Goal: Transaction & Acquisition: Purchase product/service

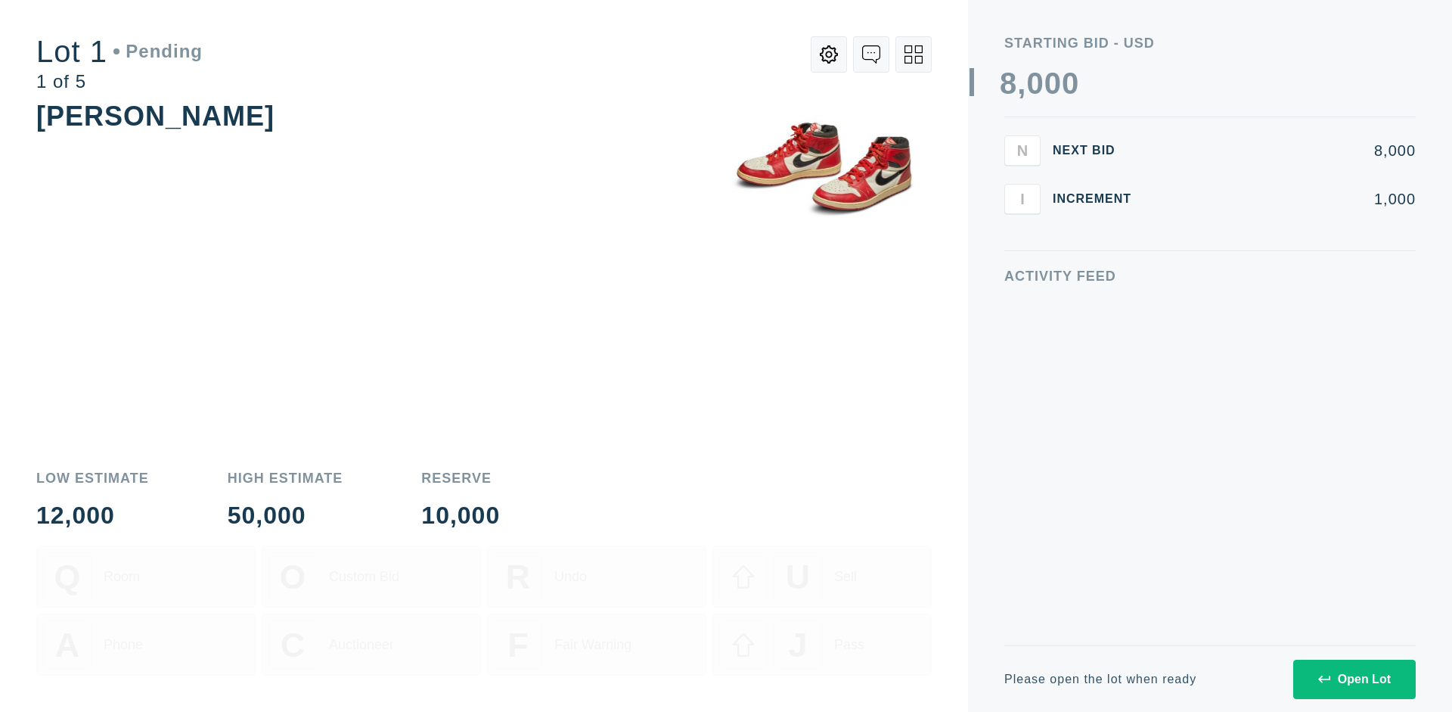
click at [1354, 678] on div "Open Lot" at bounding box center [1354, 679] width 73 height 14
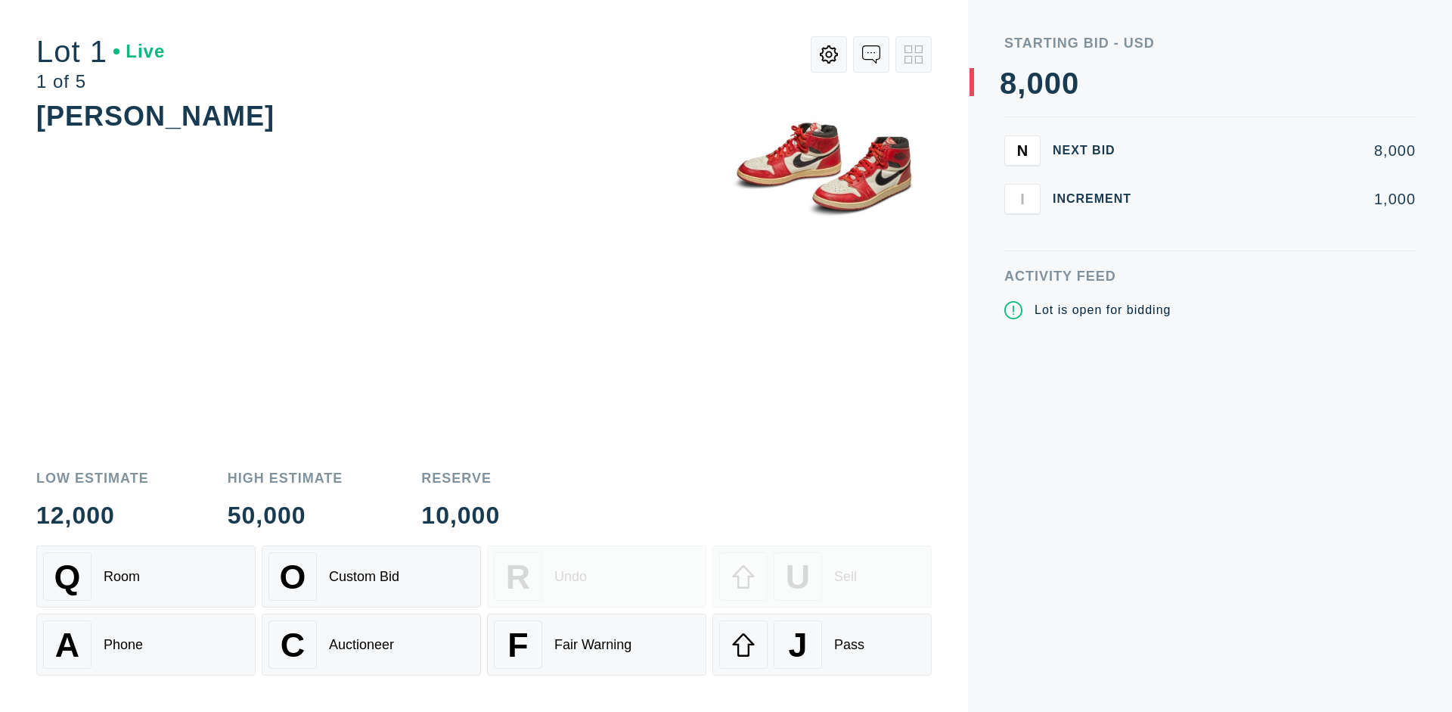
click at [146, 576] on div "Q Room" at bounding box center [146, 576] width 206 height 48
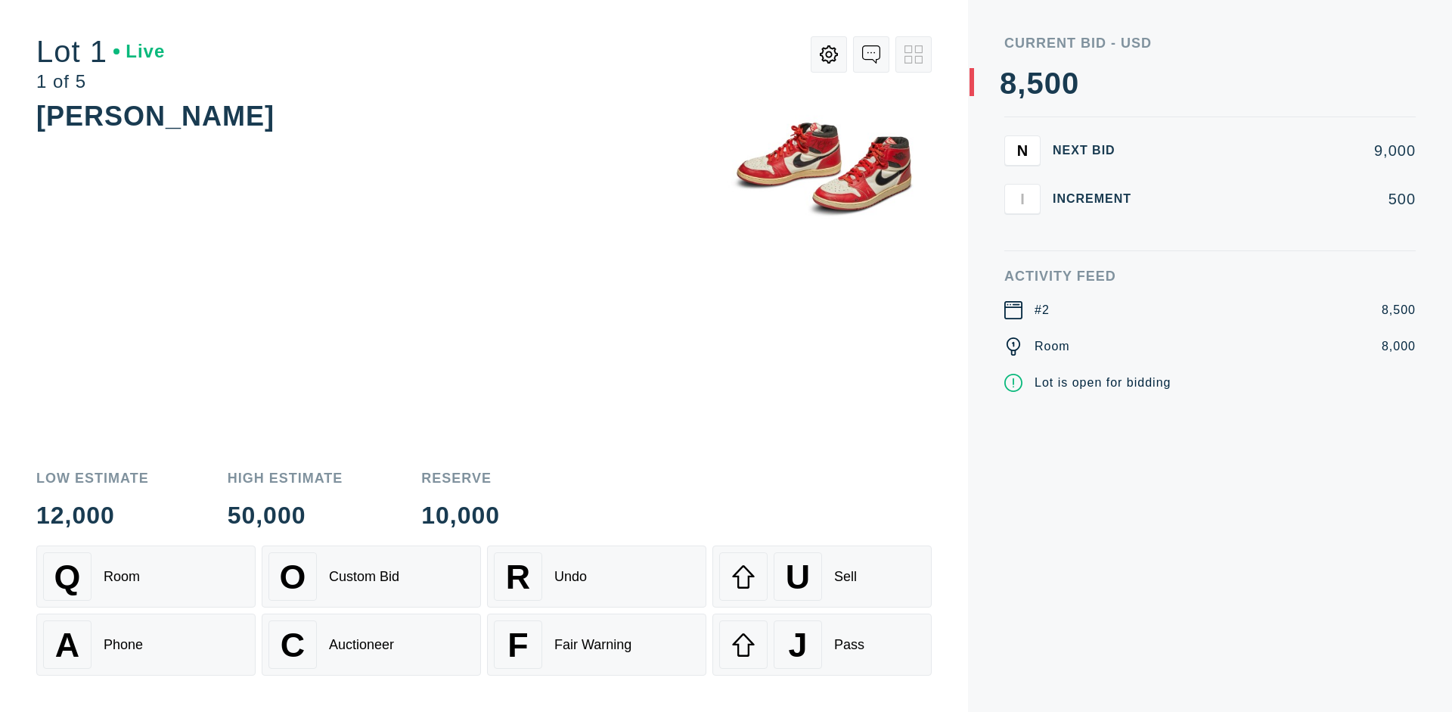
click at [146, 576] on div "Q Room" at bounding box center [146, 576] width 206 height 48
click at [146, 644] on div "A Phone" at bounding box center [146, 644] width 206 height 48
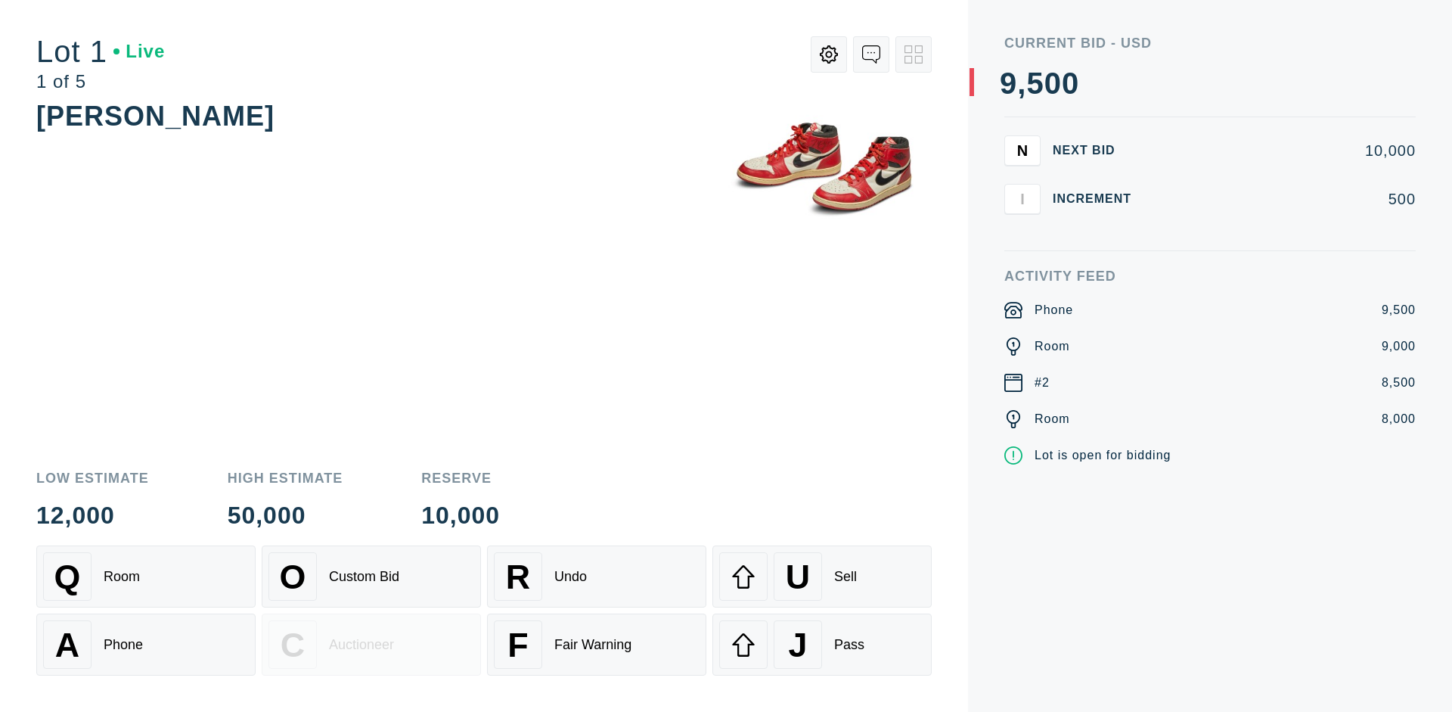
click at [371, 576] on div "Custom Bid" at bounding box center [364, 577] width 70 height 16
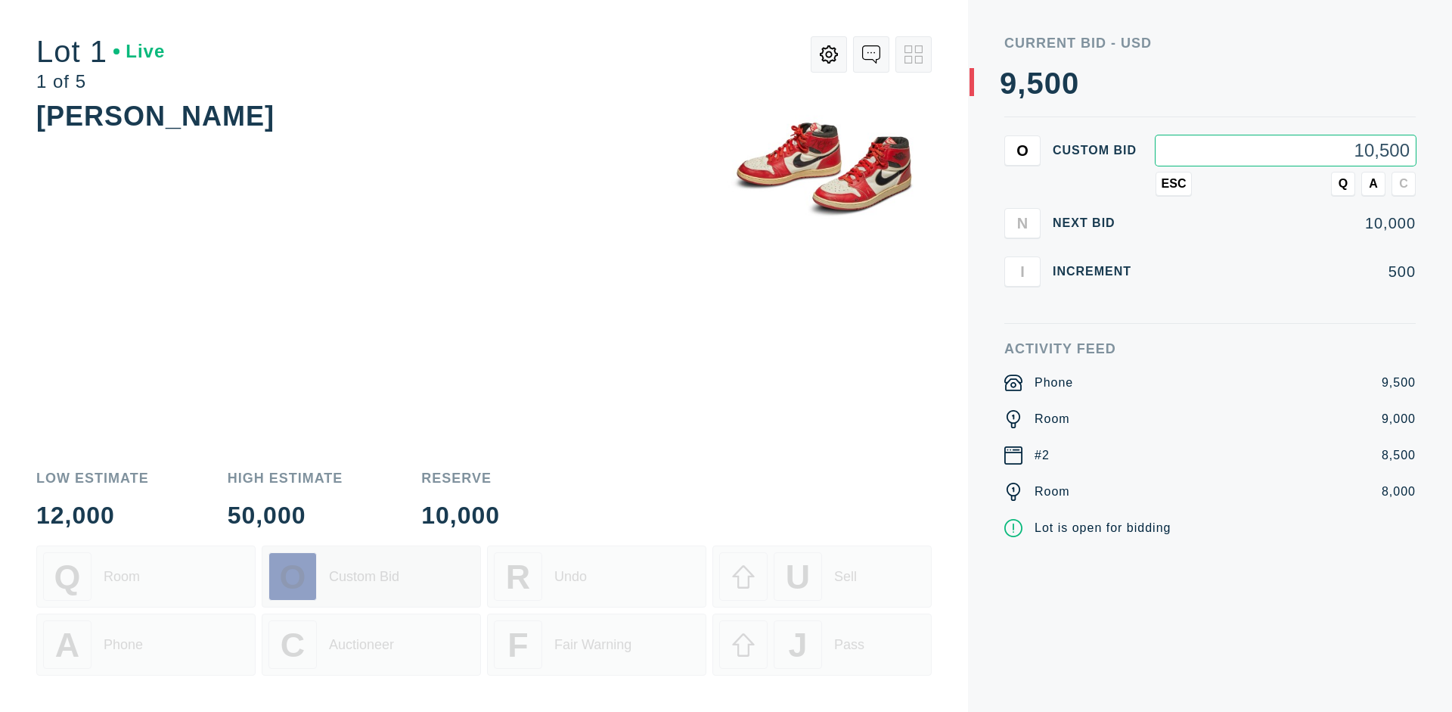
type input "10,500"
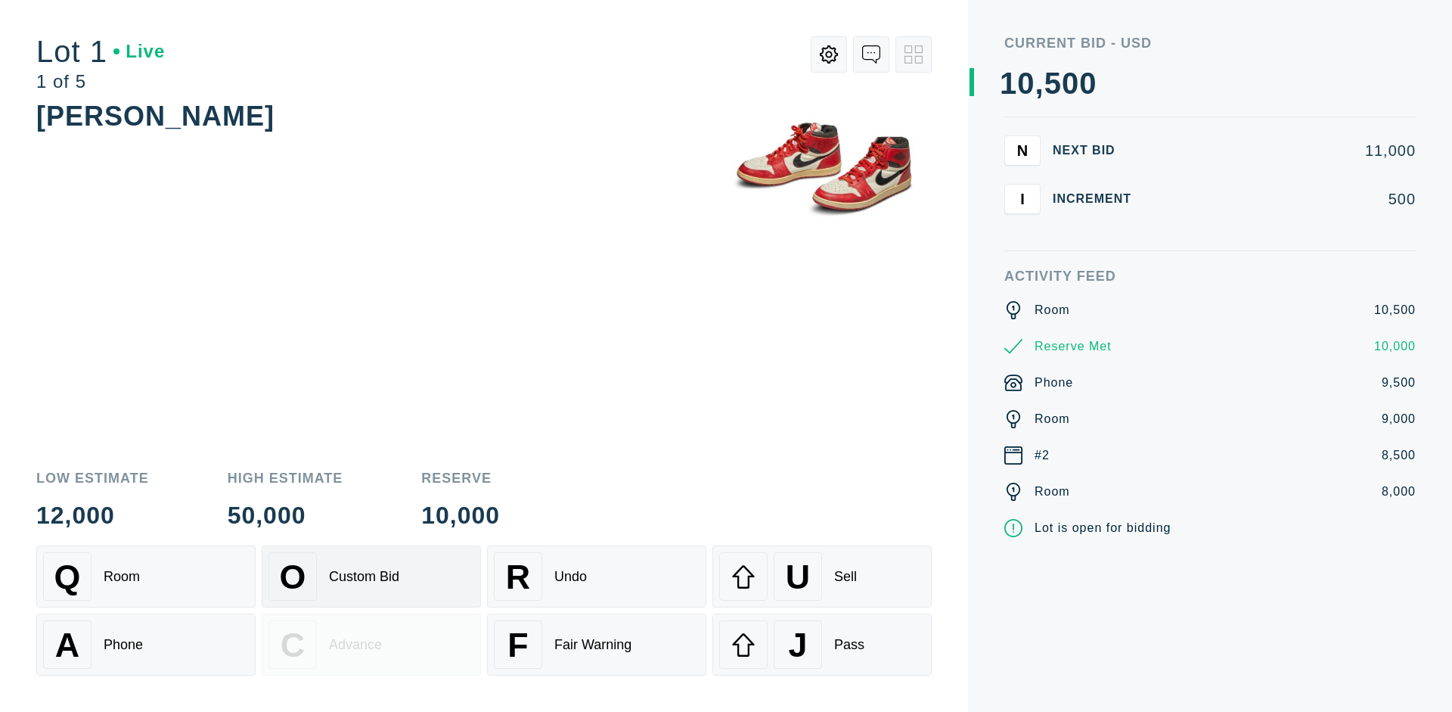
click at [371, 576] on div "Custom Bid" at bounding box center [364, 577] width 70 height 16
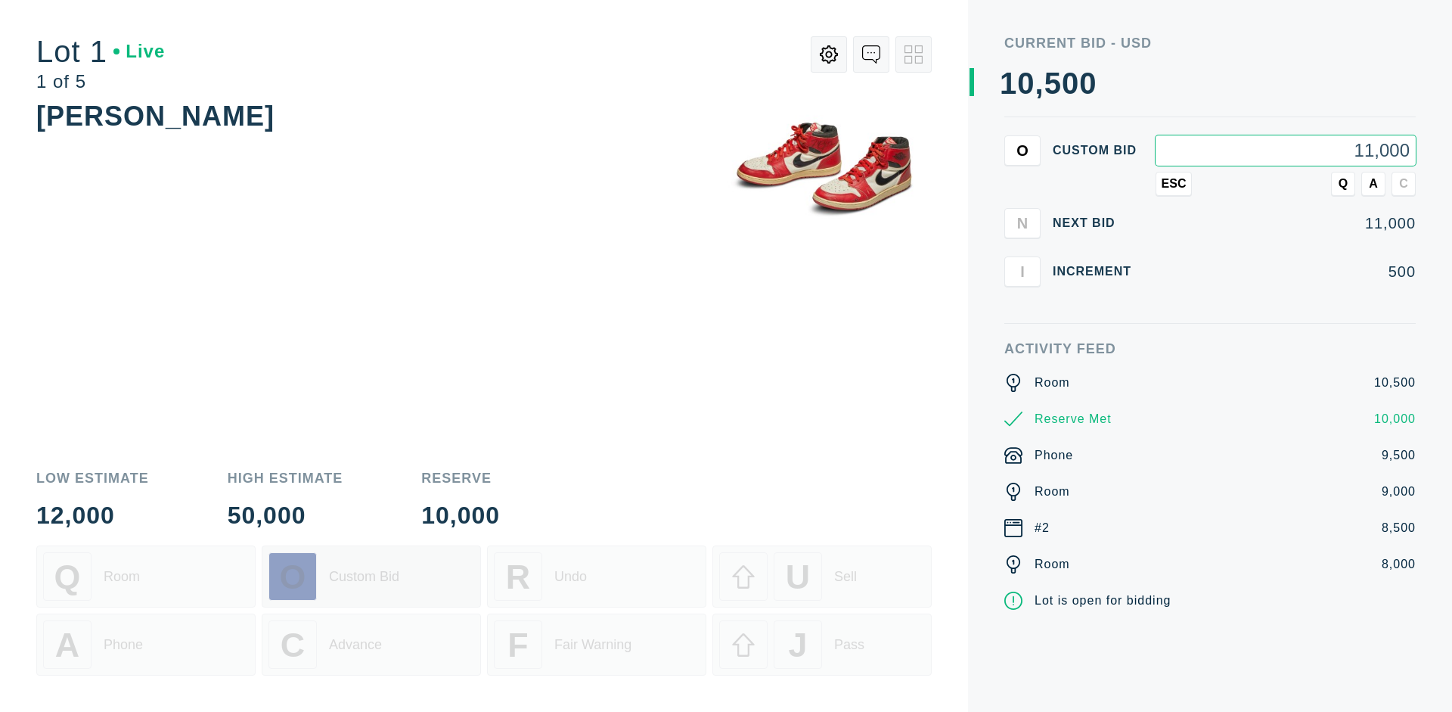
type input "11,000"
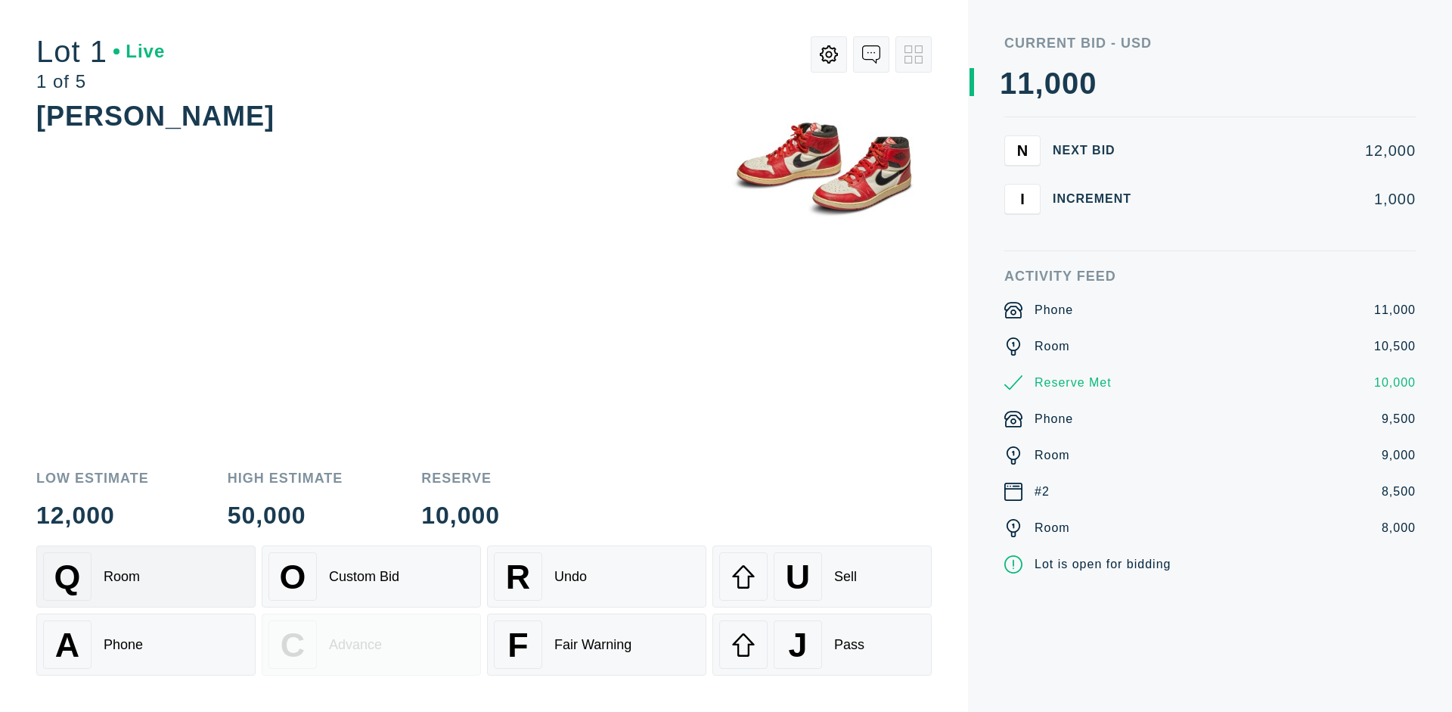
click at [146, 576] on div "Q Room" at bounding box center [146, 576] width 206 height 48
